Goal: Transaction & Acquisition: Purchase product/service

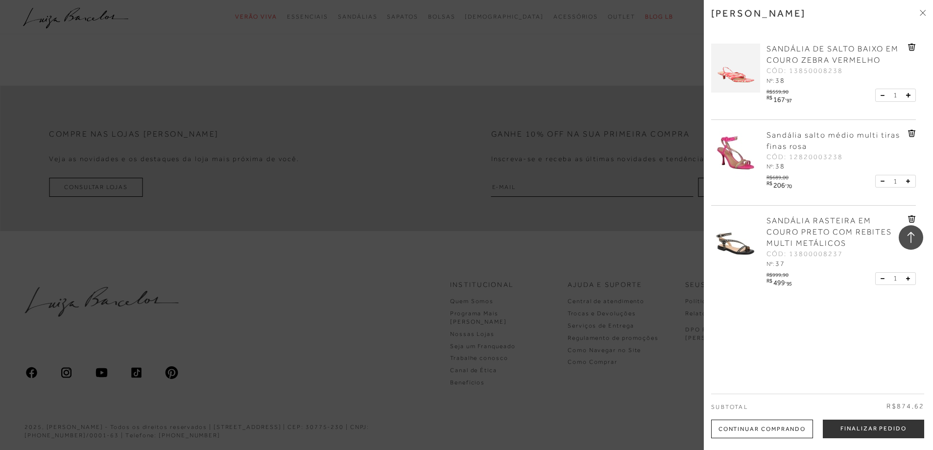
click at [787, 231] on span "SANDÁLIA RASTEIRA EM COURO PRETO COM REBITES MULTI METÁLICOS" at bounding box center [829, 232] width 125 height 31
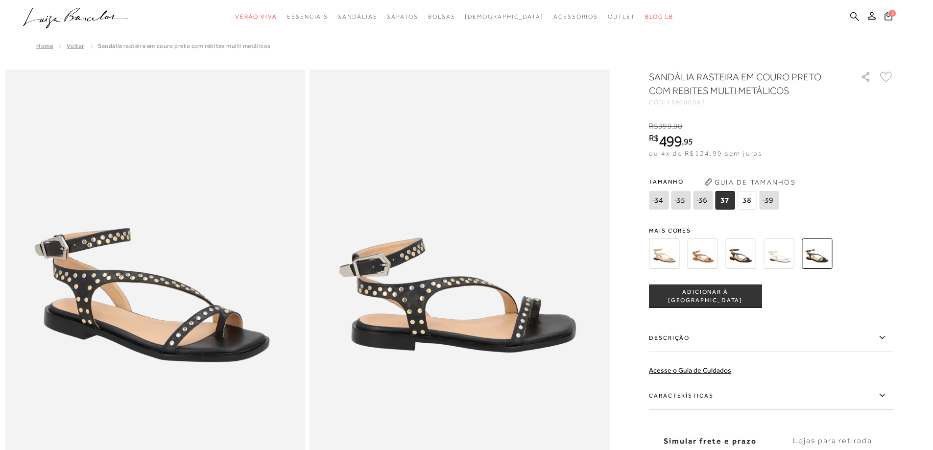
click at [700, 257] on img at bounding box center [702, 254] width 30 height 30
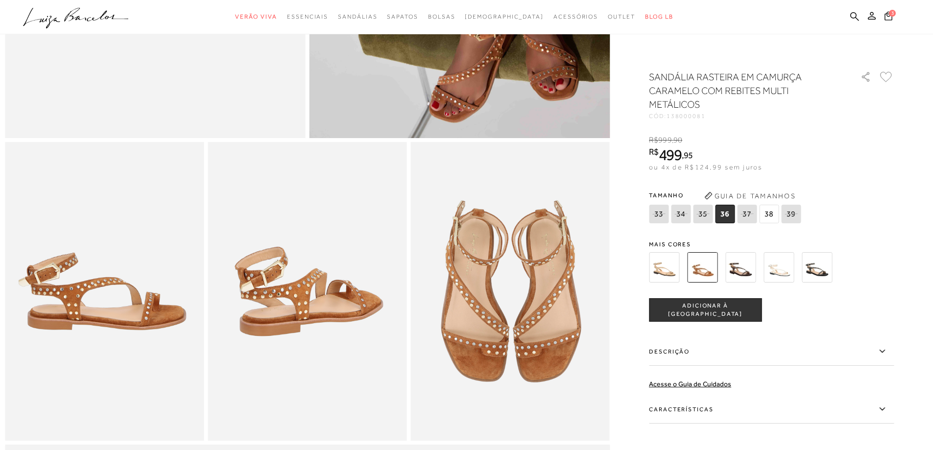
scroll to position [392, 0]
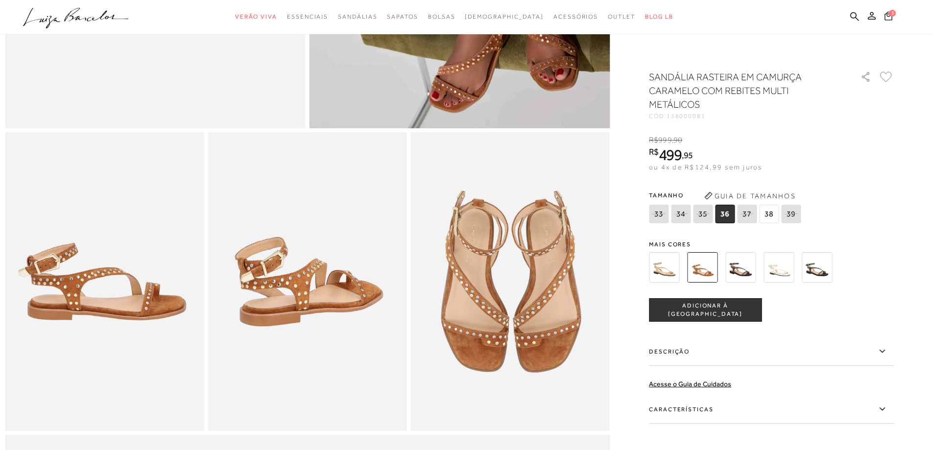
click at [890, 16] on icon at bounding box center [889, 15] width 8 height 9
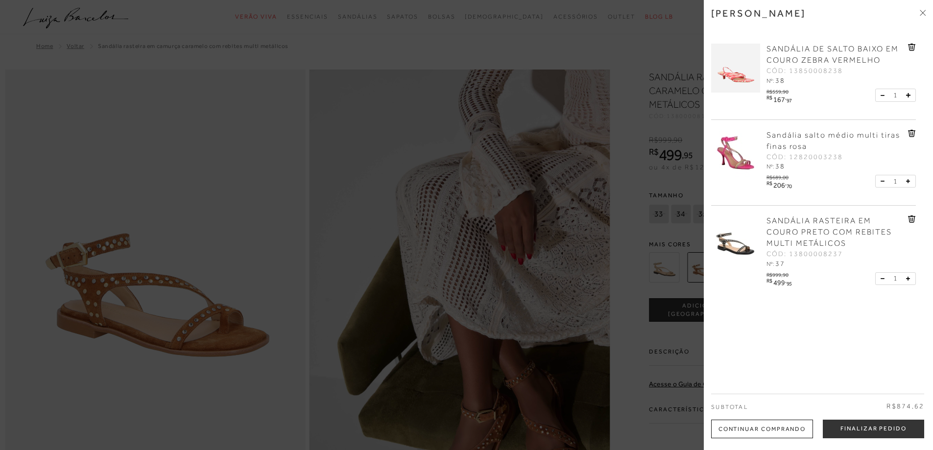
scroll to position [147, 0]
